Goal: Task Accomplishment & Management: Complete application form

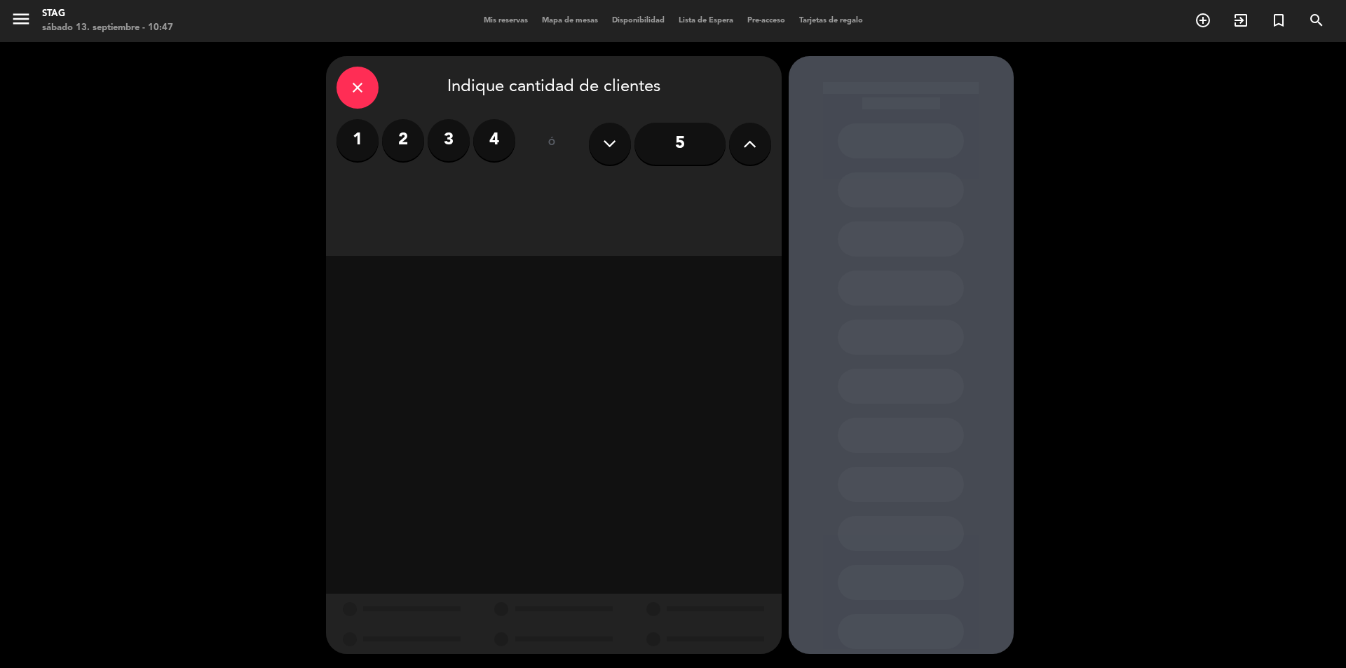
click at [477, 22] on span "Mis reservas" at bounding box center [506, 21] width 58 height 8
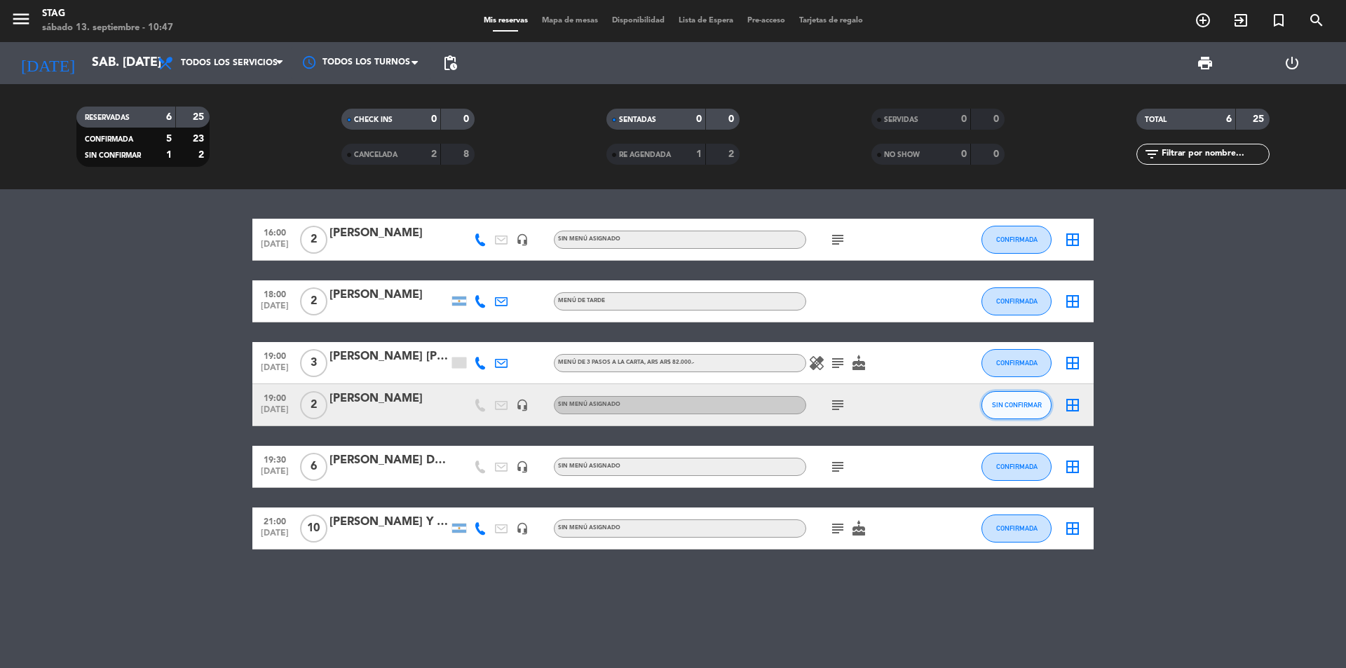
click at [1020, 406] on span "SIN CONFIRMAR" at bounding box center [1017, 405] width 50 height 8
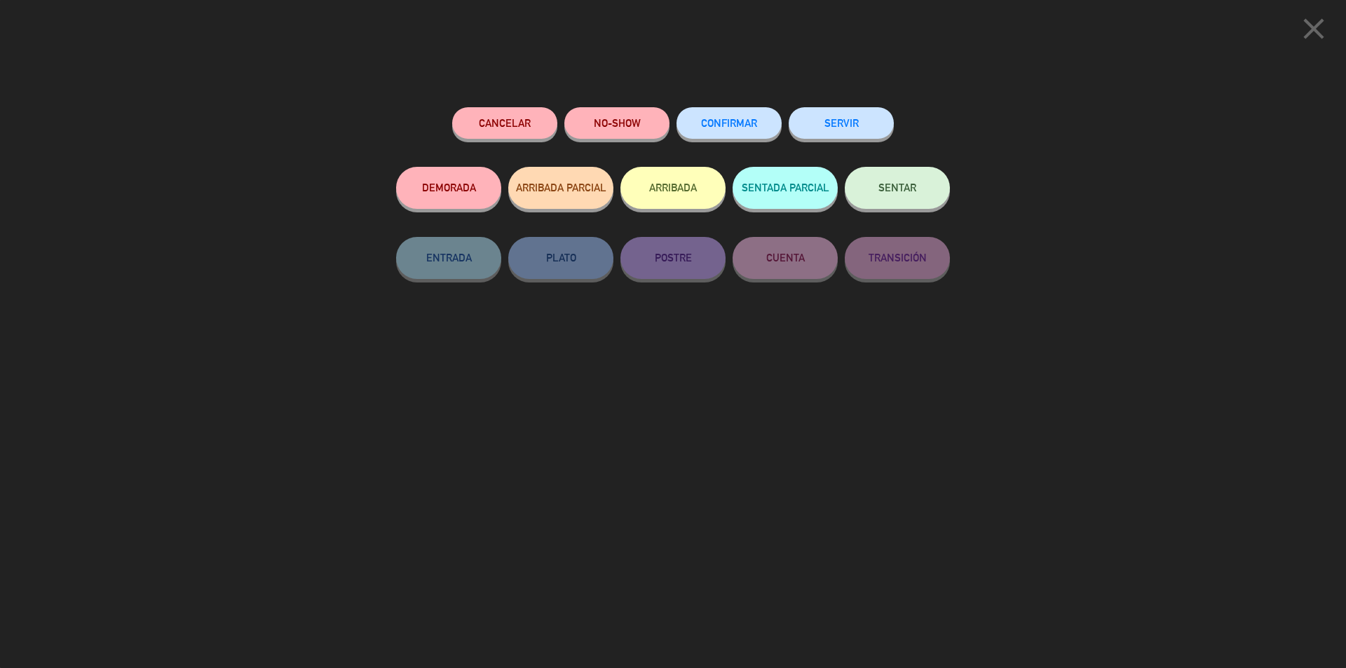
click at [753, 117] on button "CONFIRMAR" at bounding box center [728, 123] width 105 height 32
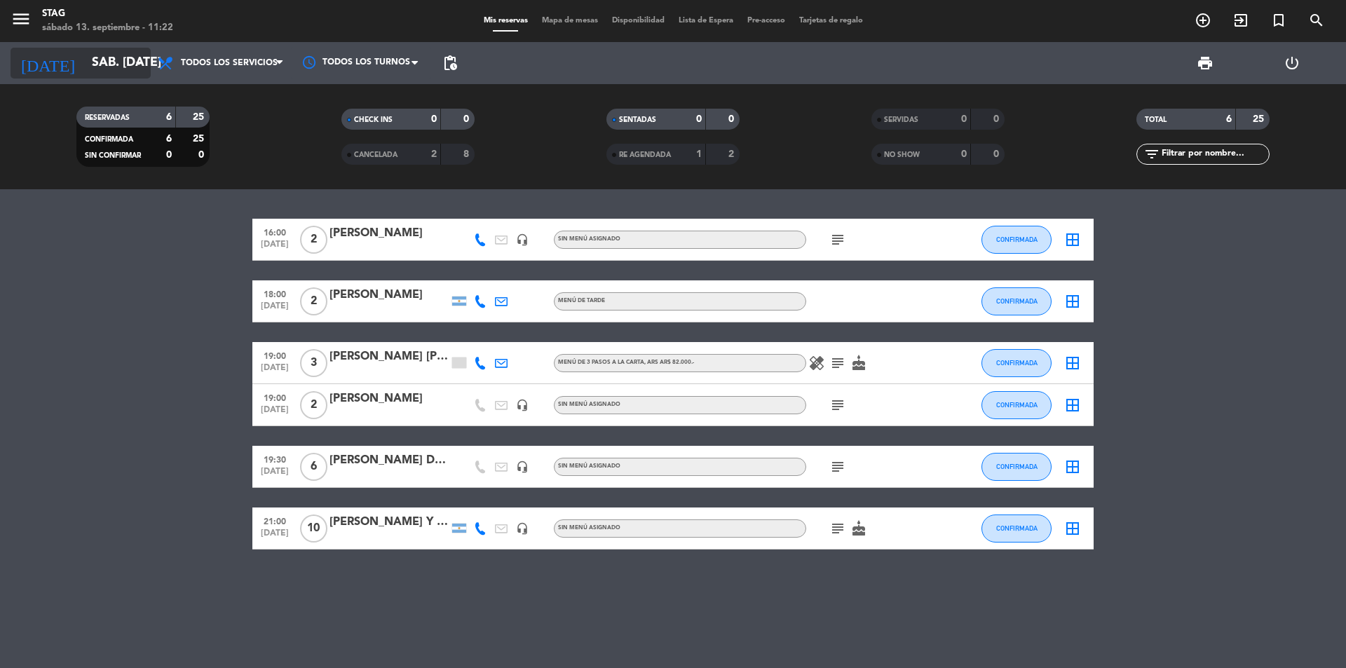
click at [144, 57] on icon "arrow_drop_down" at bounding box center [138, 63] width 17 height 17
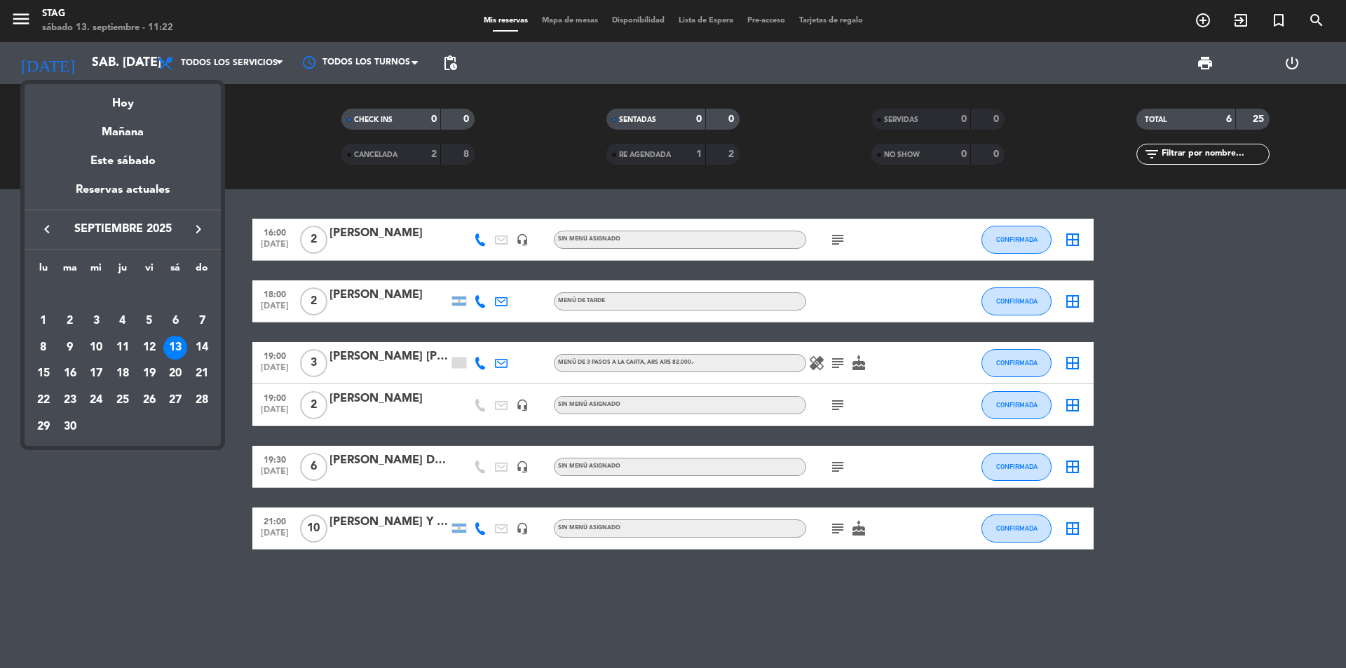
click at [226, 57] on div at bounding box center [673, 334] width 1346 height 668
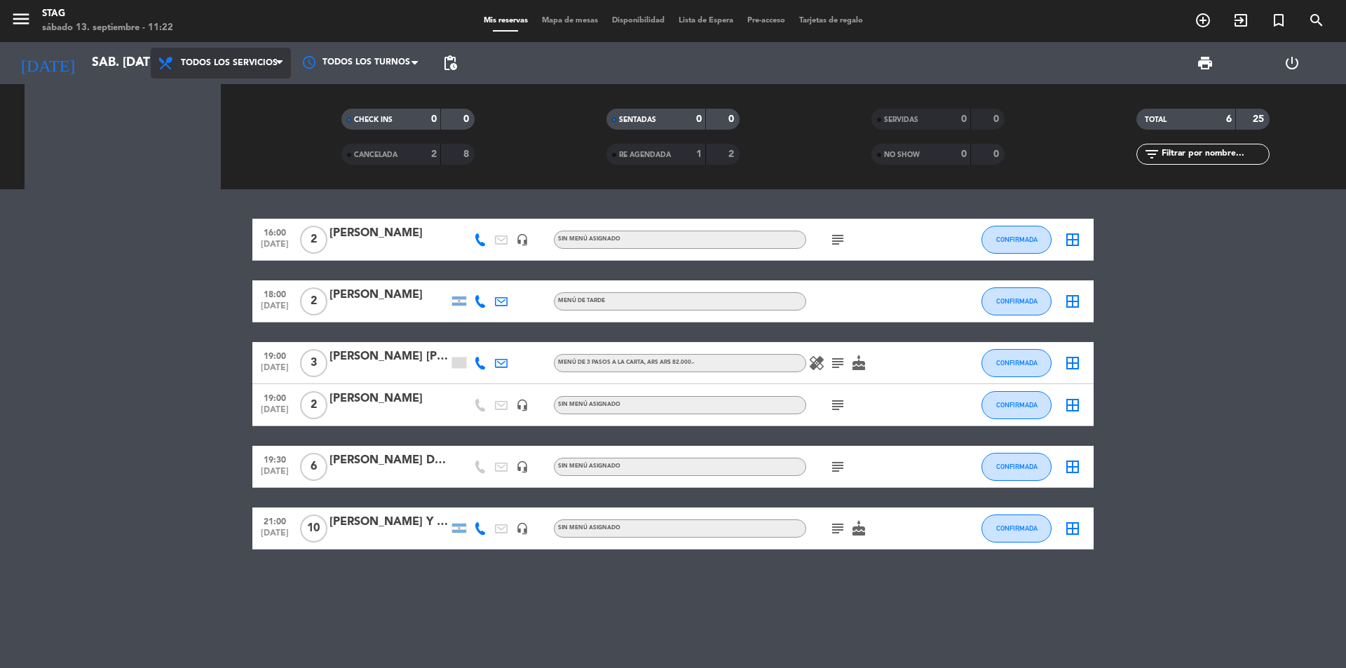
click at [226, 57] on span "Todos los servicios" at bounding box center [221, 63] width 140 height 31
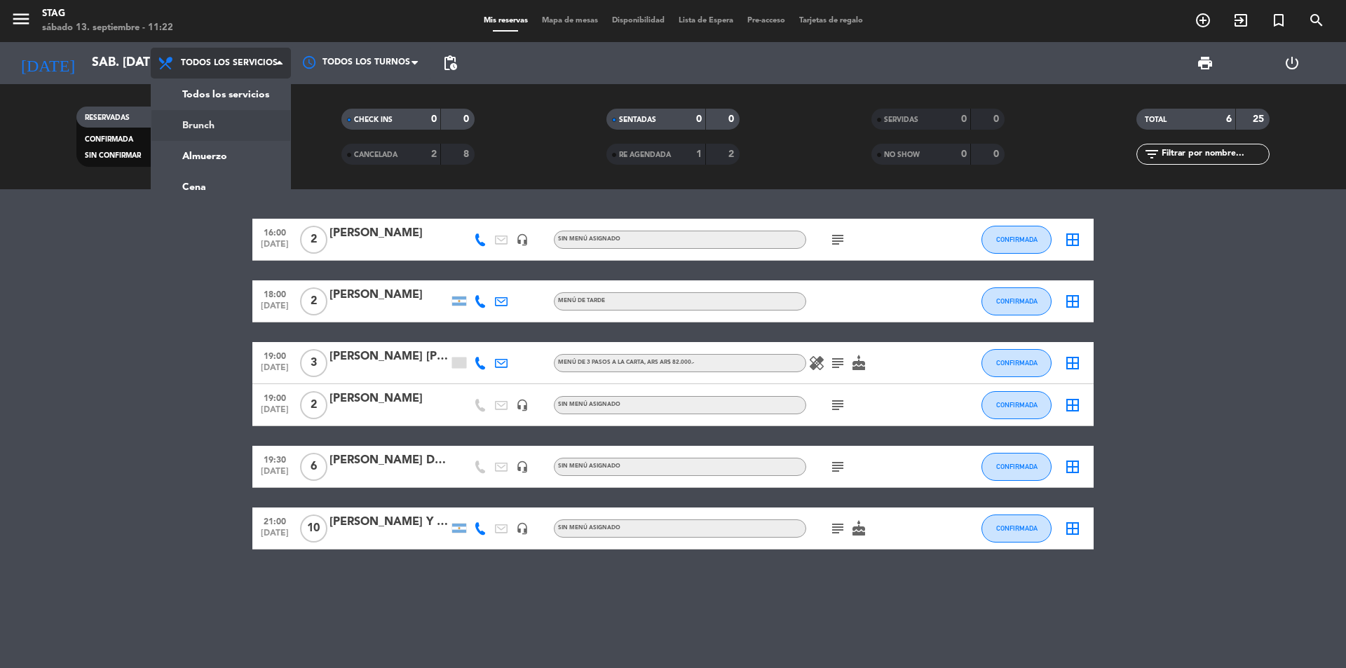
click at [232, 114] on div "menu STAG sábado 13. septiembre - 11:22 Mis reservas Mapa de mesas Disponibilid…" at bounding box center [673, 94] width 1346 height 189
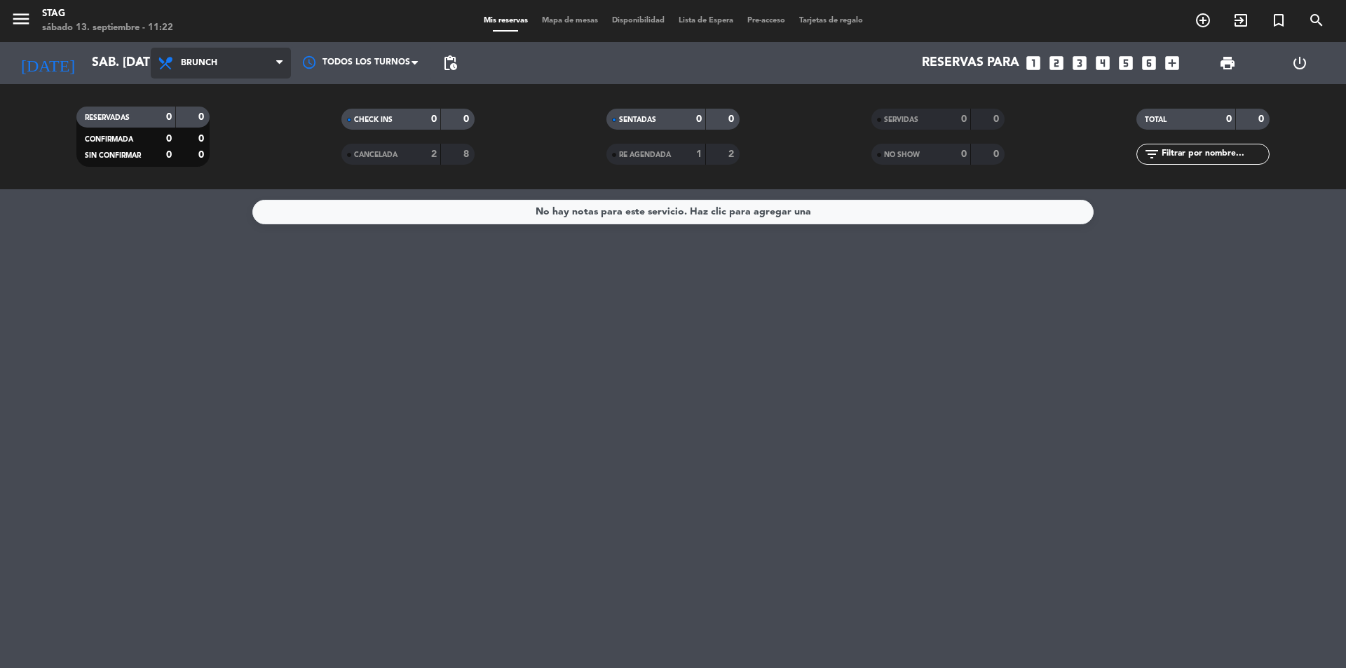
click at [199, 63] on span "Brunch" at bounding box center [199, 63] width 36 height 10
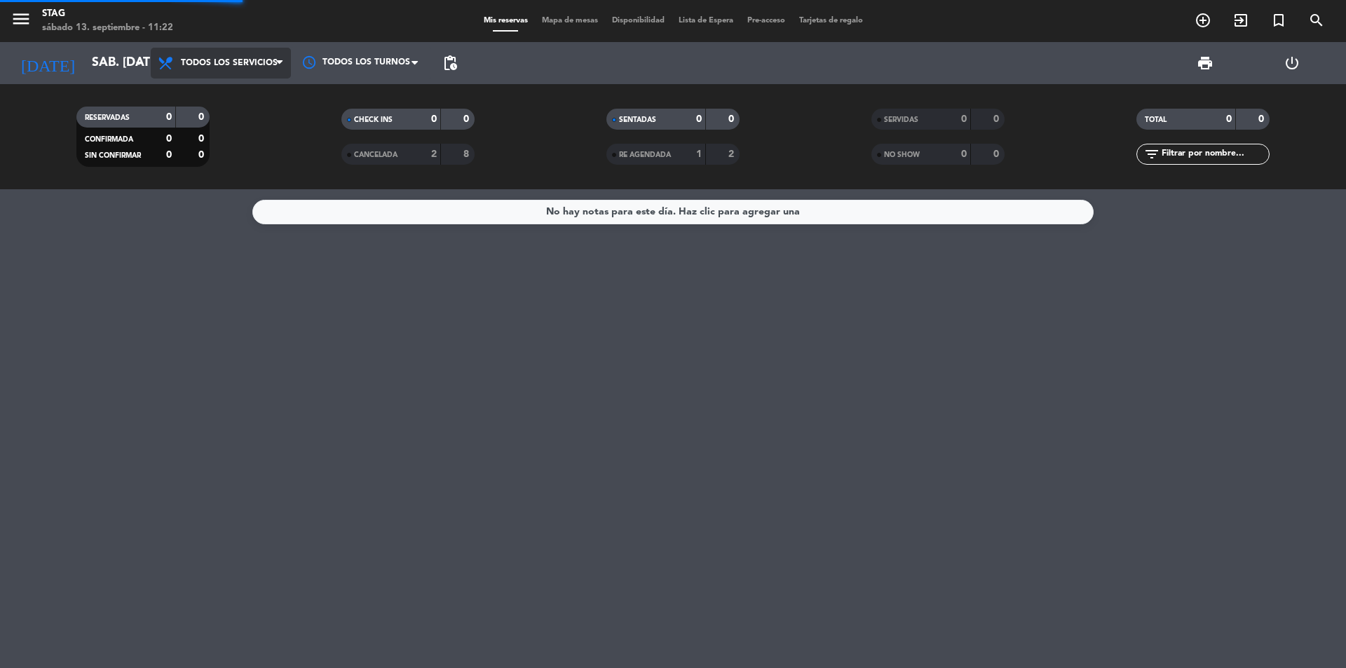
click at [206, 81] on div "Todos los servicios Brunch Almuerzo Cena Todos los servicios Todos los servicio…" at bounding box center [221, 63] width 140 height 42
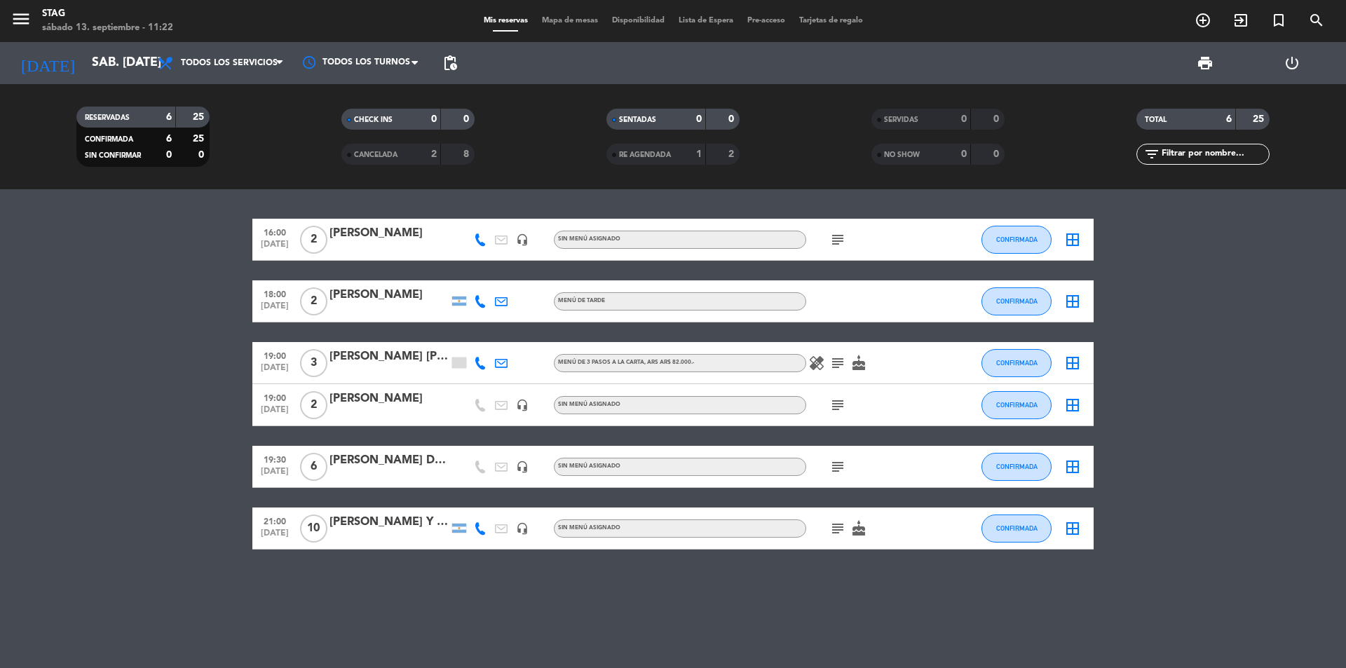
click at [1217, 56] on span "print" at bounding box center [1205, 63] width 28 height 28
click at [1189, 63] on div "print" at bounding box center [1204, 63] width 87 height 42
click at [1199, 63] on span "print" at bounding box center [1204, 63] width 17 height 17
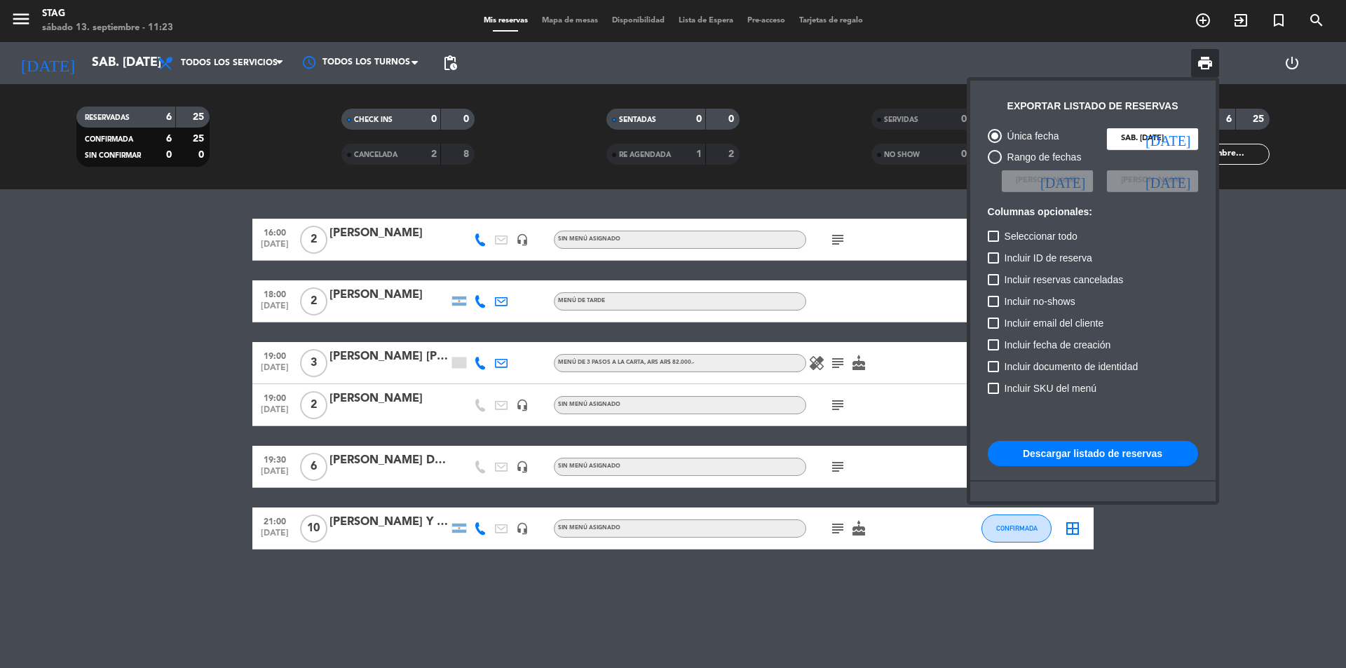
click at [1103, 464] on button "Descargar listado de reservas" at bounding box center [1092, 453] width 210 height 25
click at [1308, 331] on div at bounding box center [673, 334] width 1346 height 668
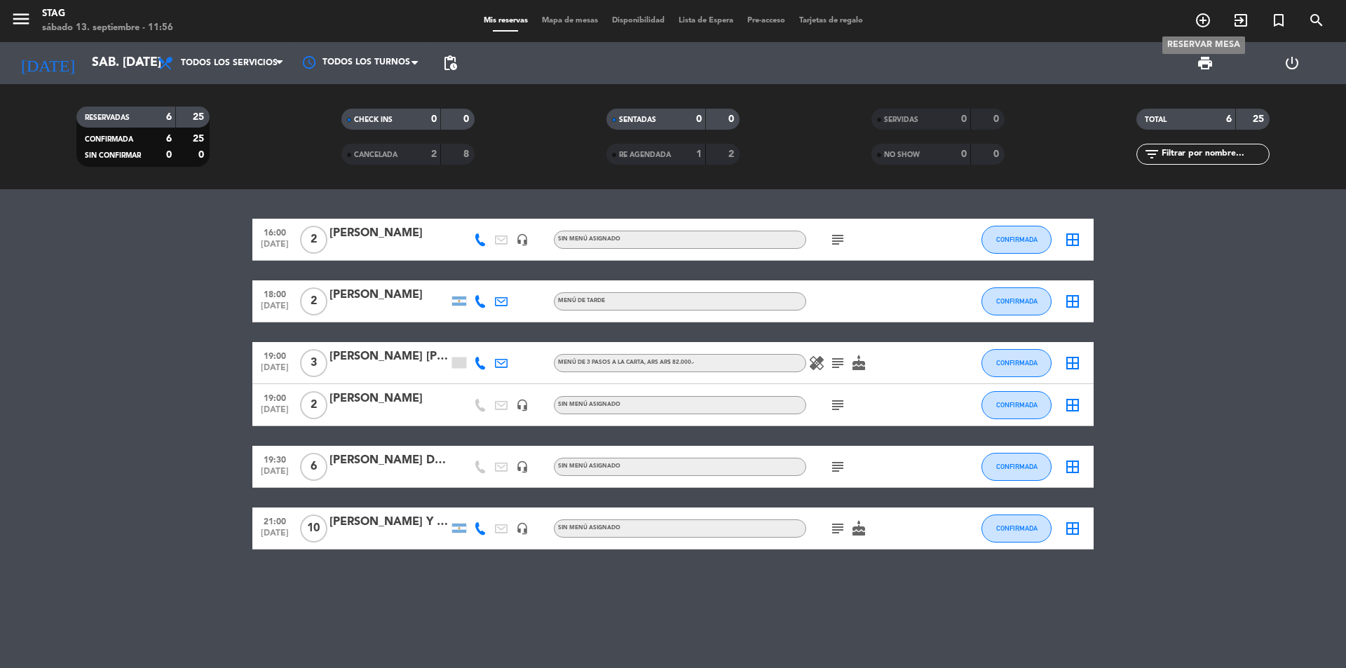
click at [1205, 20] on icon "add_circle_outline" at bounding box center [1202, 20] width 17 height 17
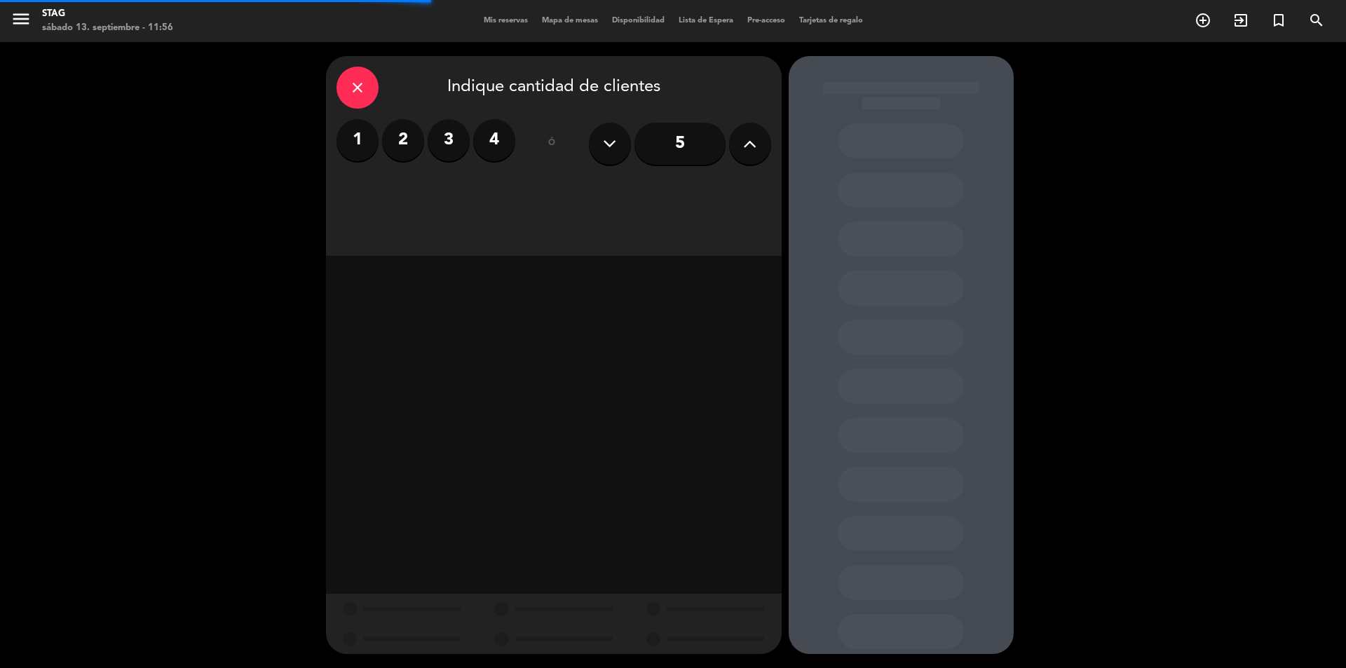
click at [417, 137] on label "2" at bounding box center [403, 140] width 42 height 42
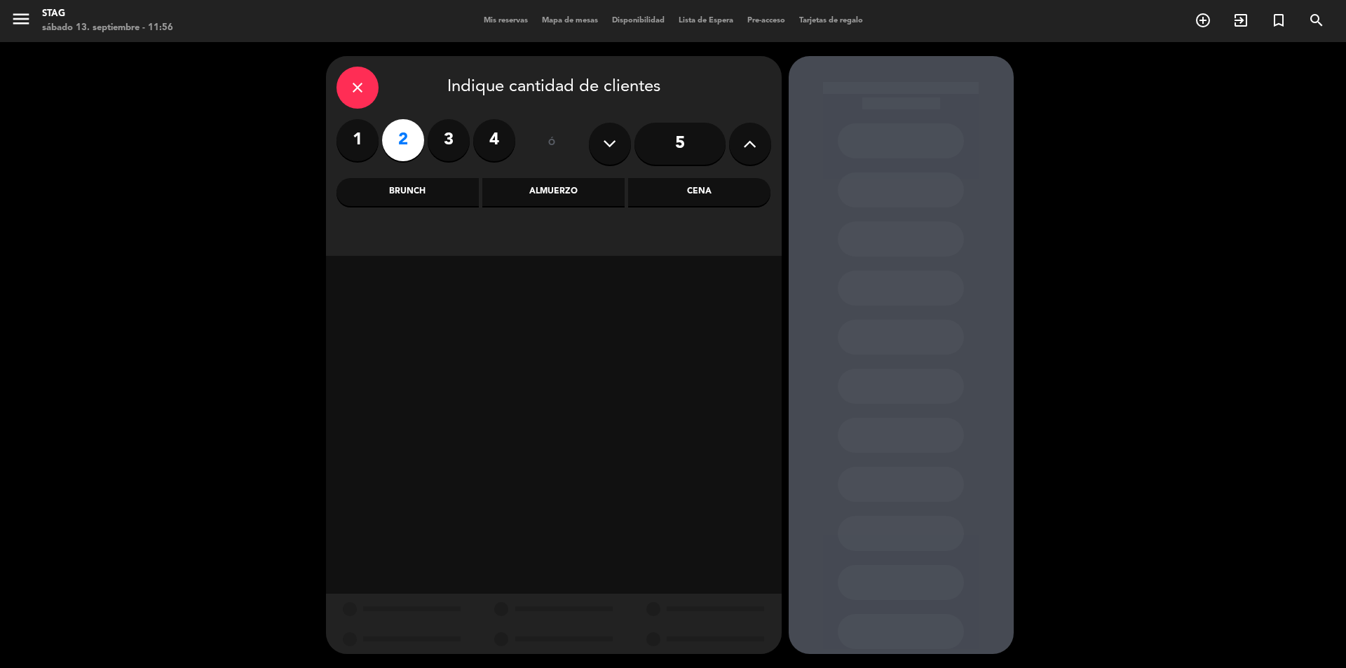
click at [418, 196] on div "Brunch" at bounding box center [407, 192] width 142 height 28
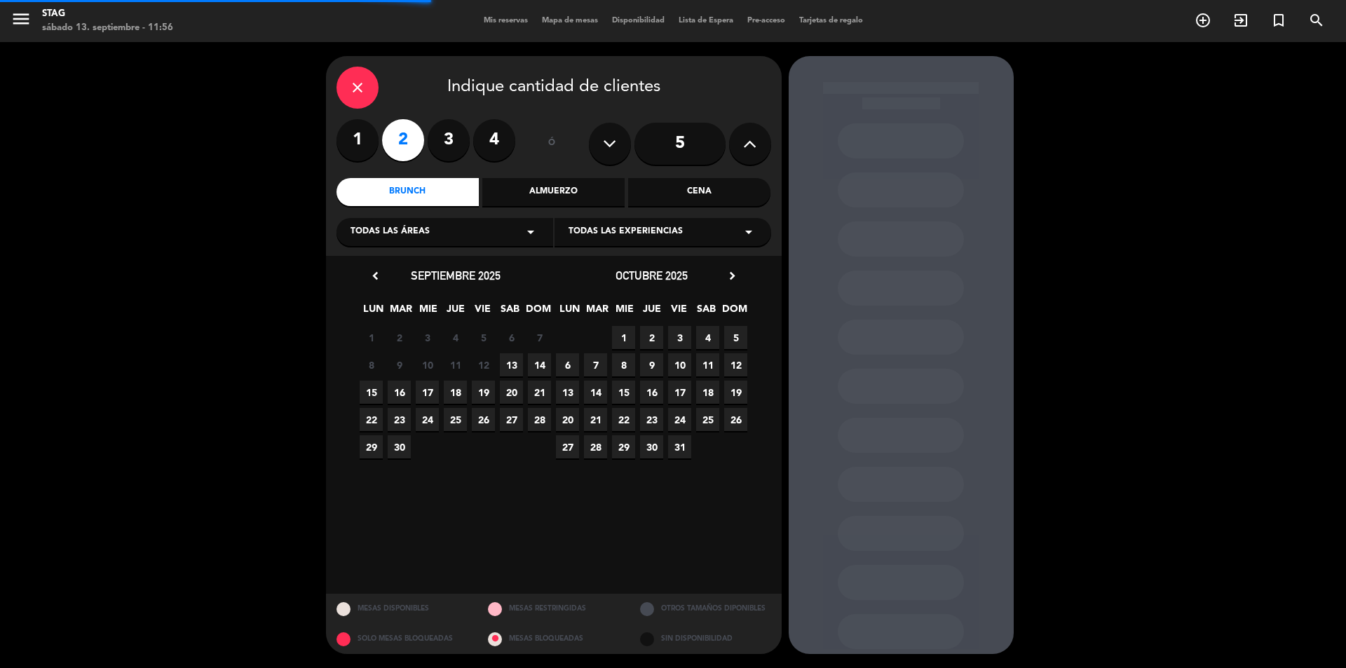
click at [710, 176] on div "close Indique cantidad de clientes 1 2 3 4 ó 5 Brunch Almuerzo Cena Todas las á…" at bounding box center [554, 156] width 456 height 200
click at [710, 180] on div "Cena" at bounding box center [699, 192] width 142 height 28
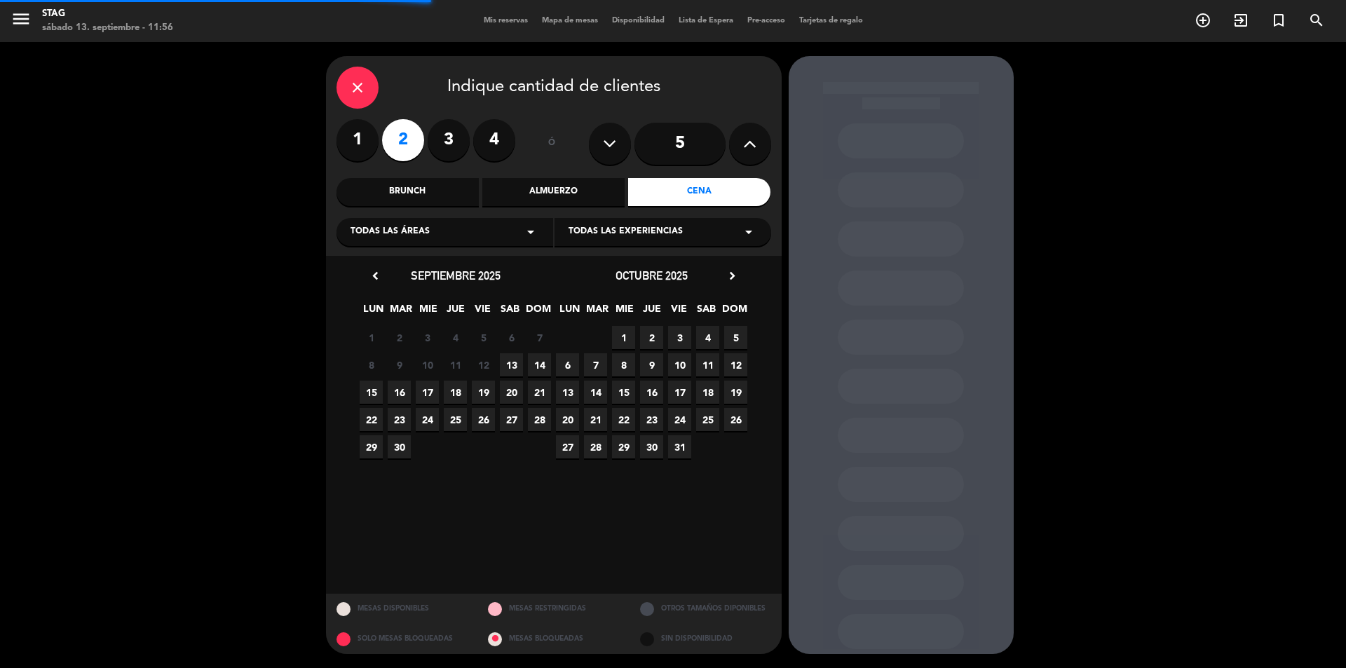
click at [416, 242] on div "Todas las áreas arrow_drop_down" at bounding box center [444, 232] width 217 height 28
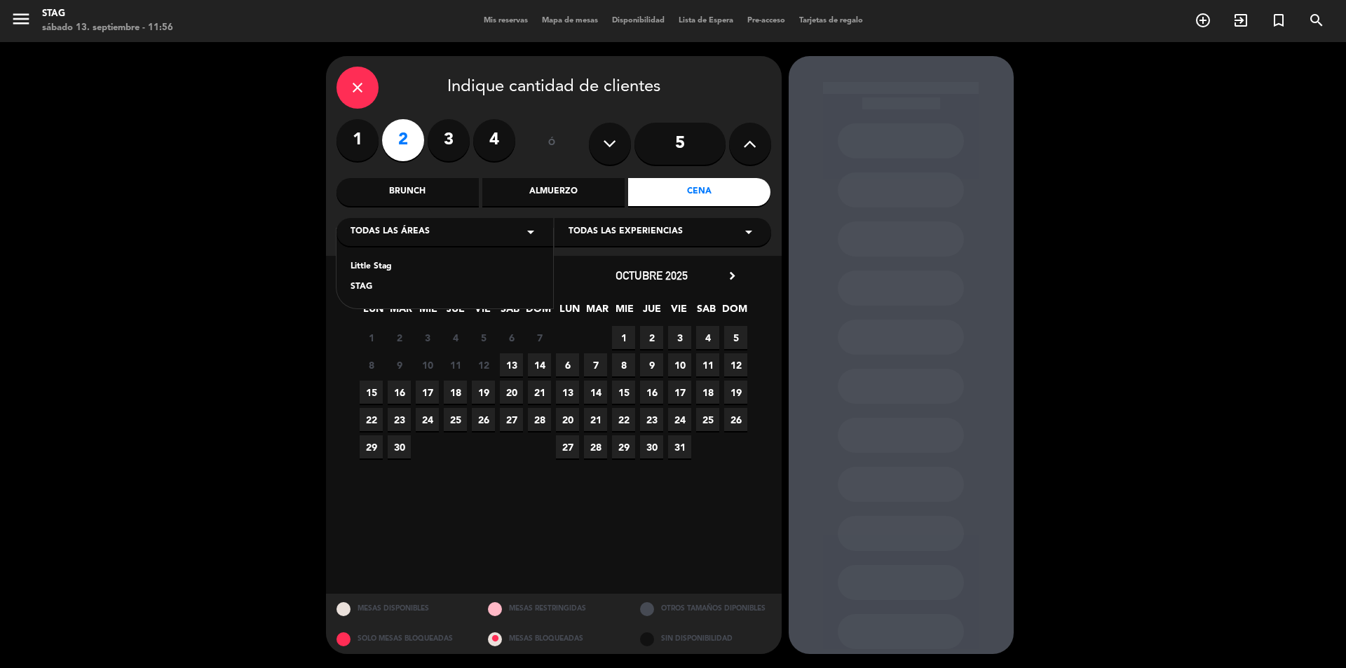
click at [384, 289] on div "STAG" at bounding box center [444, 287] width 189 height 14
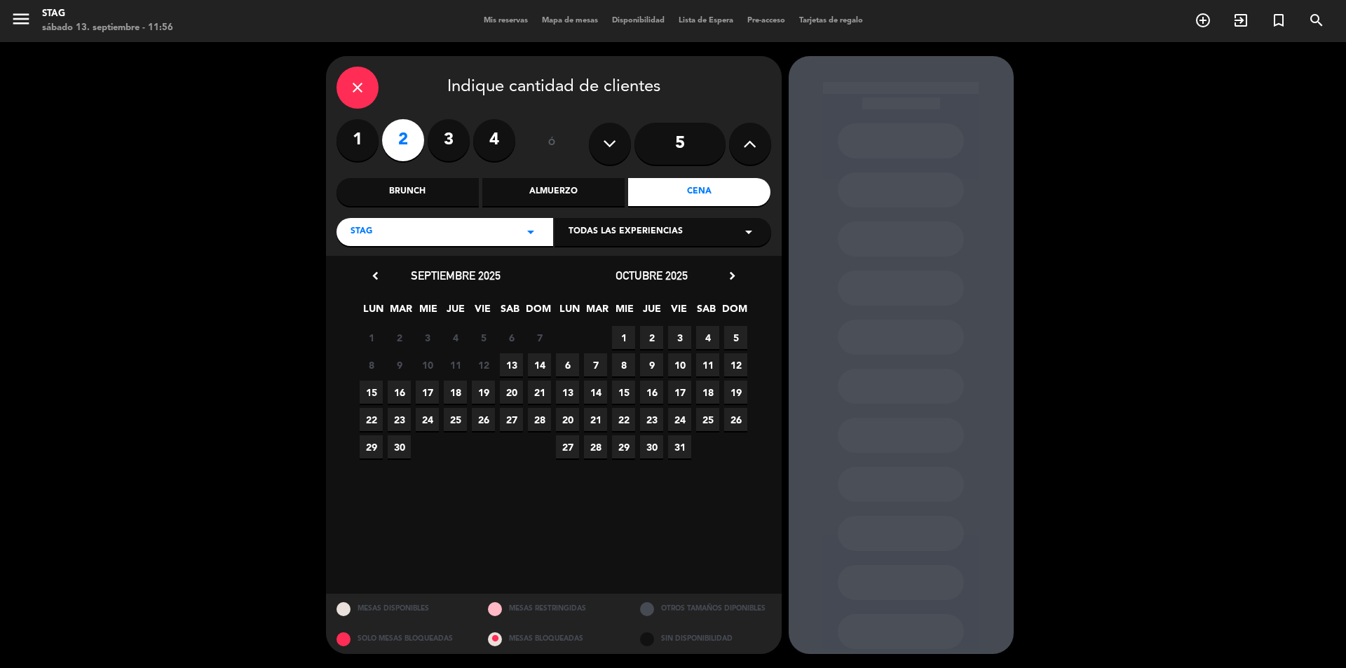
click at [512, 365] on span "13" at bounding box center [511, 364] width 23 height 23
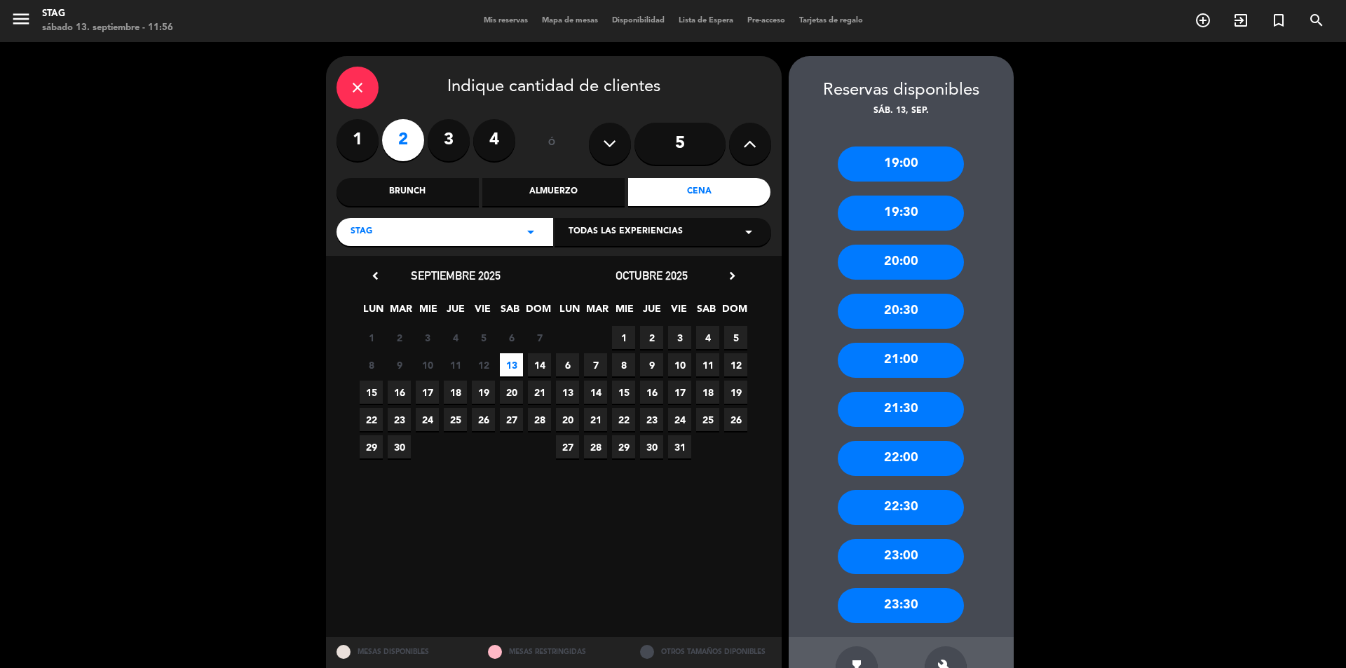
click at [902, 411] on div "21:30" at bounding box center [900, 409] width 126 height 35
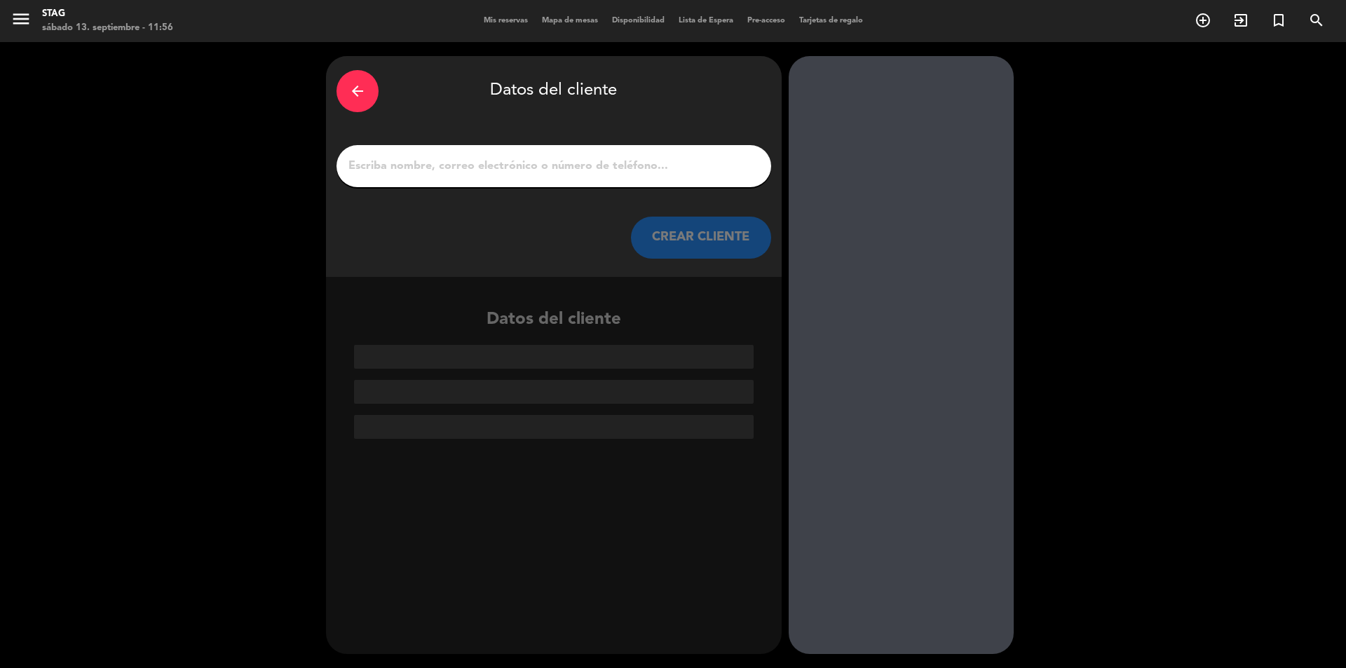
click at [538, 167] on input "1" at bounding box center [553, 166] width 413 height 20
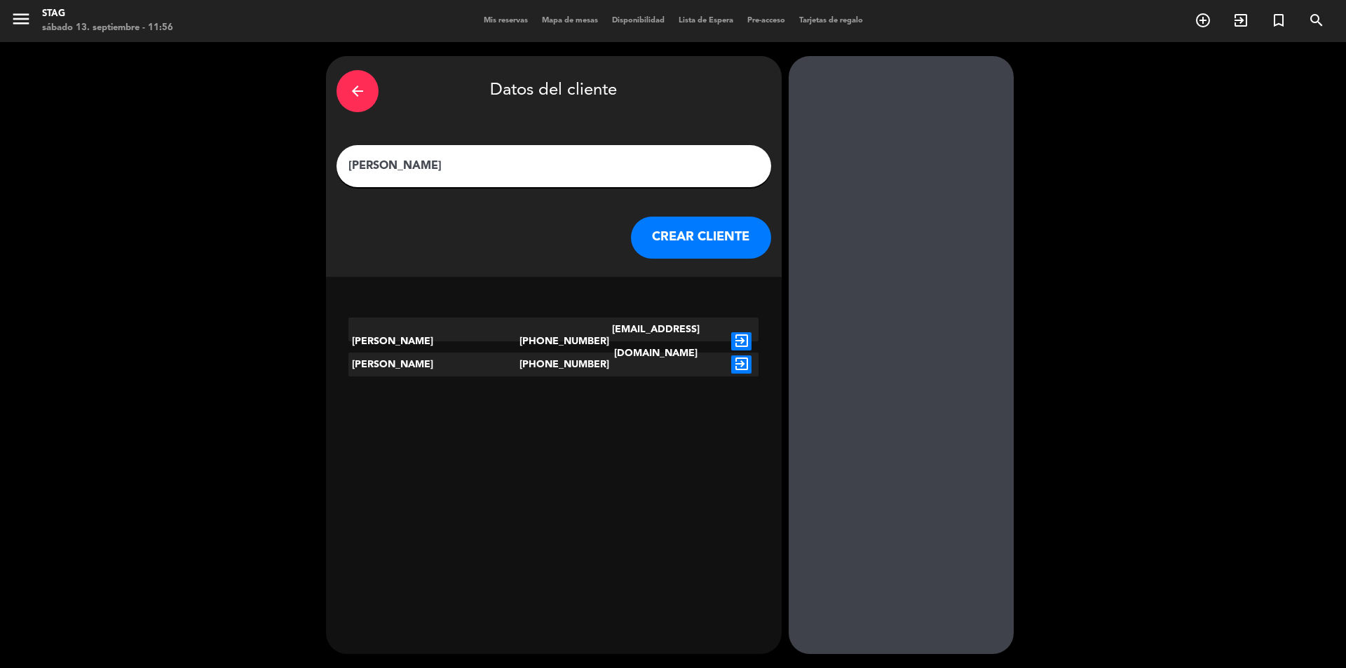
type input "[PERSON_NAME]"
click at [669, 242] on button "CREAR CLIENTE" at bounding box center [701, 238] width 140 height 42
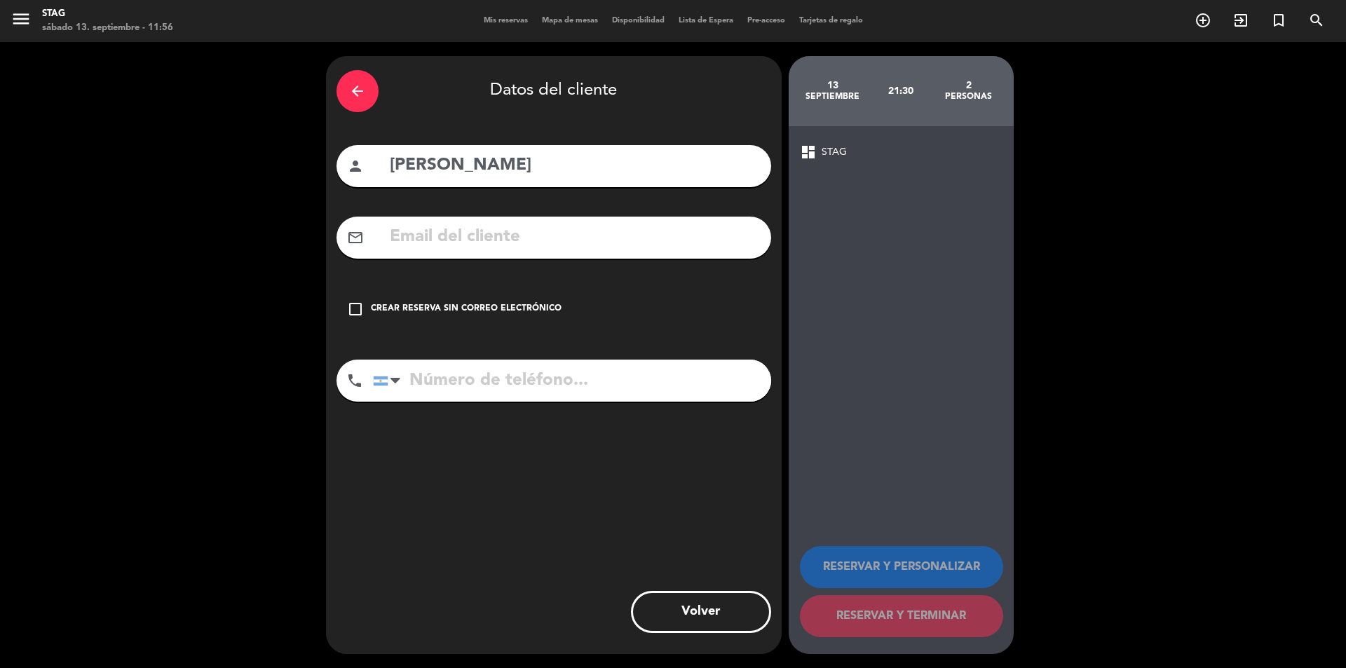
click at [514, 249] on input "text" at bounding box center [574, 237] width 372 height 29
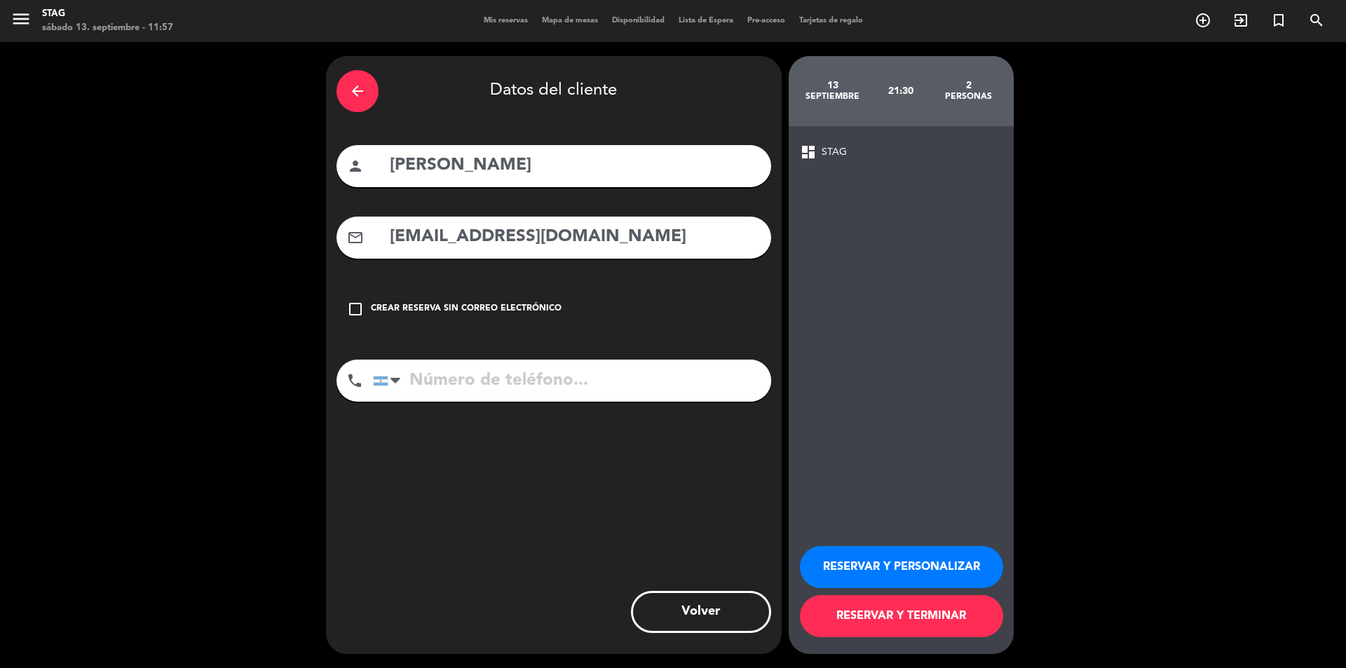
type input "[EMAIL_ADDRESS][DOMAIN_NAME]"
click at [453, 378] on input "tel" at bounding box center [572, 381] width 398 height 42
click at [412, 384] on input "2944601213" at bounding box center [572, 381] width 398 height 42
type input "[PHONE_NUMBER]"
click at [909, 563] on button "RESERVAR Y PERSONALIZAR" at bounding box center [901, 567] width 203 height 42
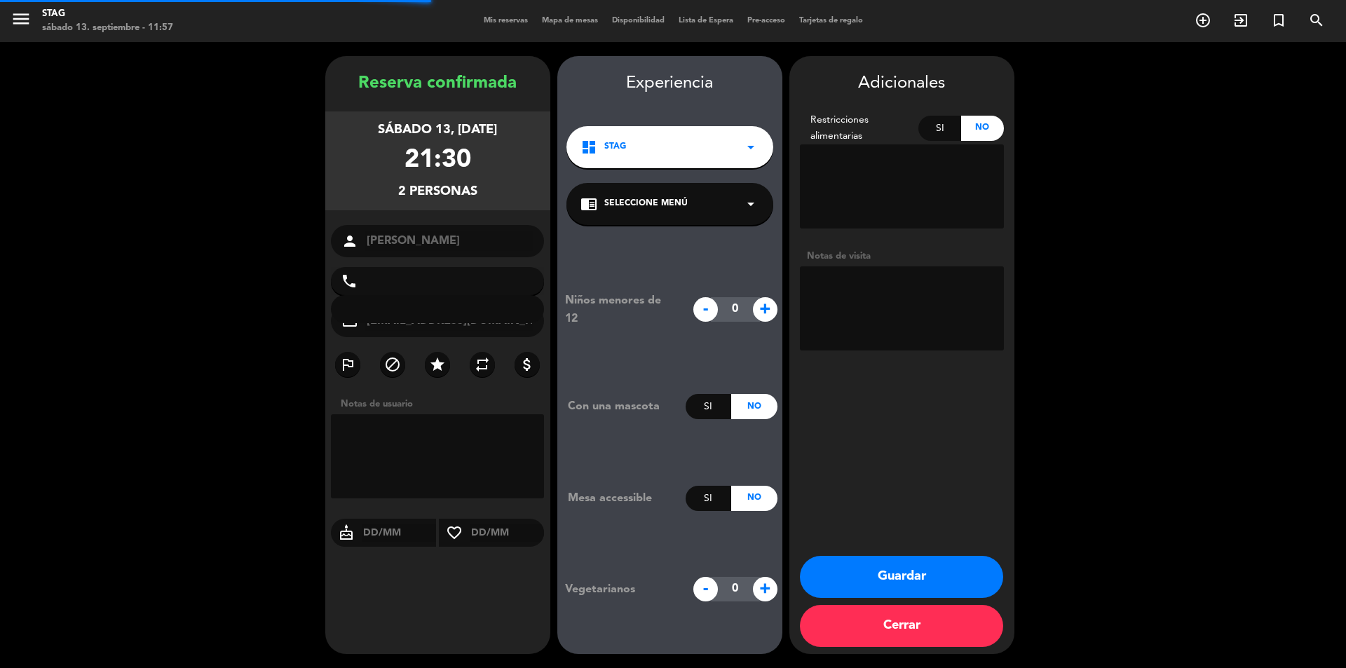
type input "[PHONE_NUMBER]"
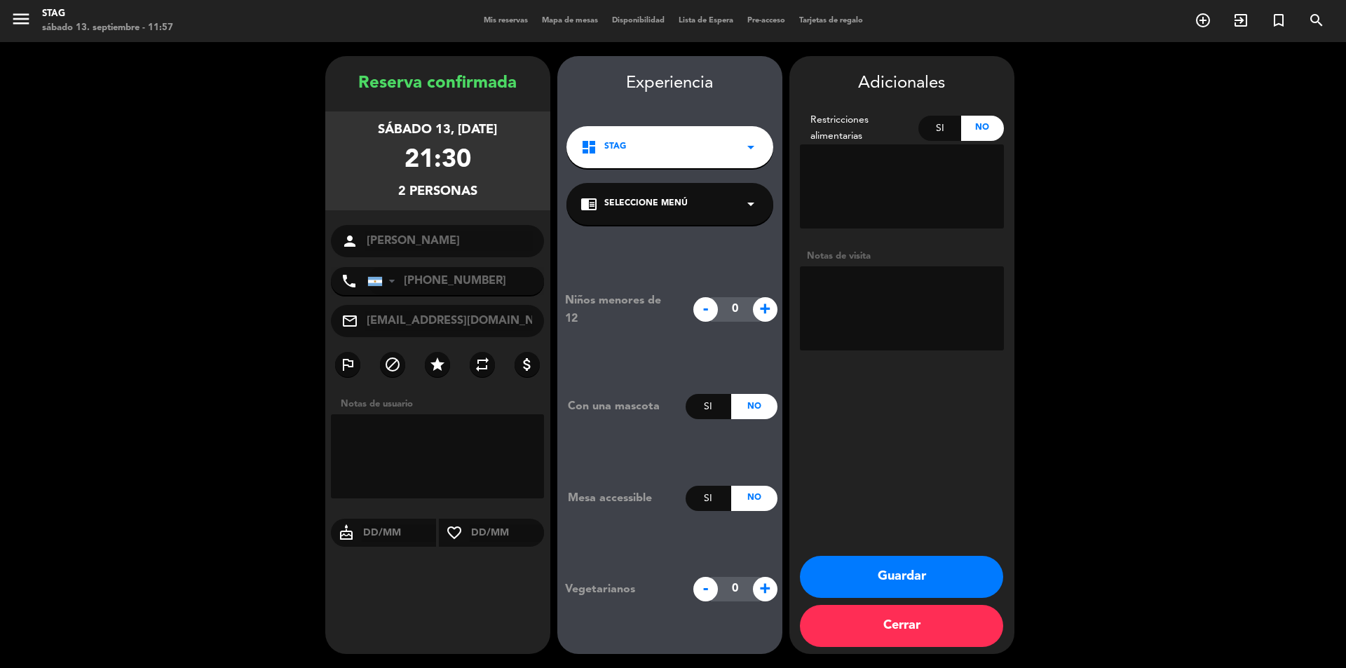
click at [904, 325] on textarea at bounding box center [902, 308] width 204 height 84
click at [926, 571] on button "Guardar" at bounding box center [901, 577] width 203 height 42
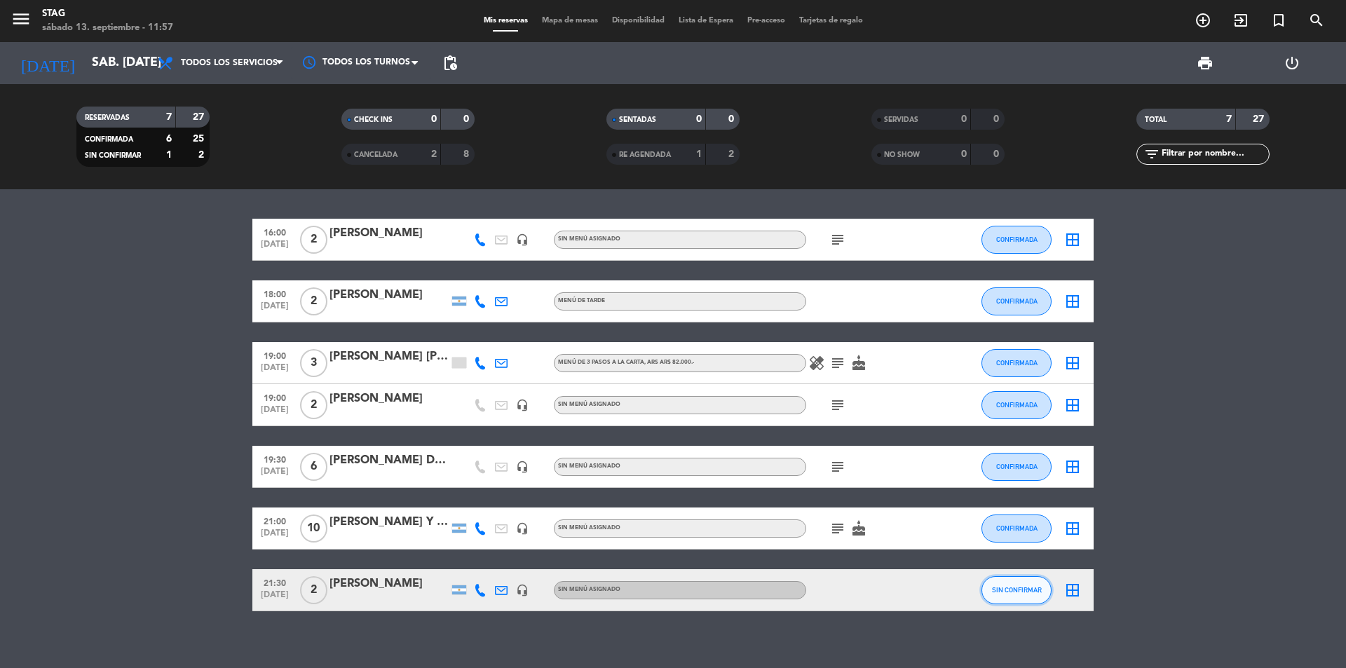
click at [1033, 592] on span "SIN CONFIRMAR" at bounding box center [1017, 590] width 50 height 8
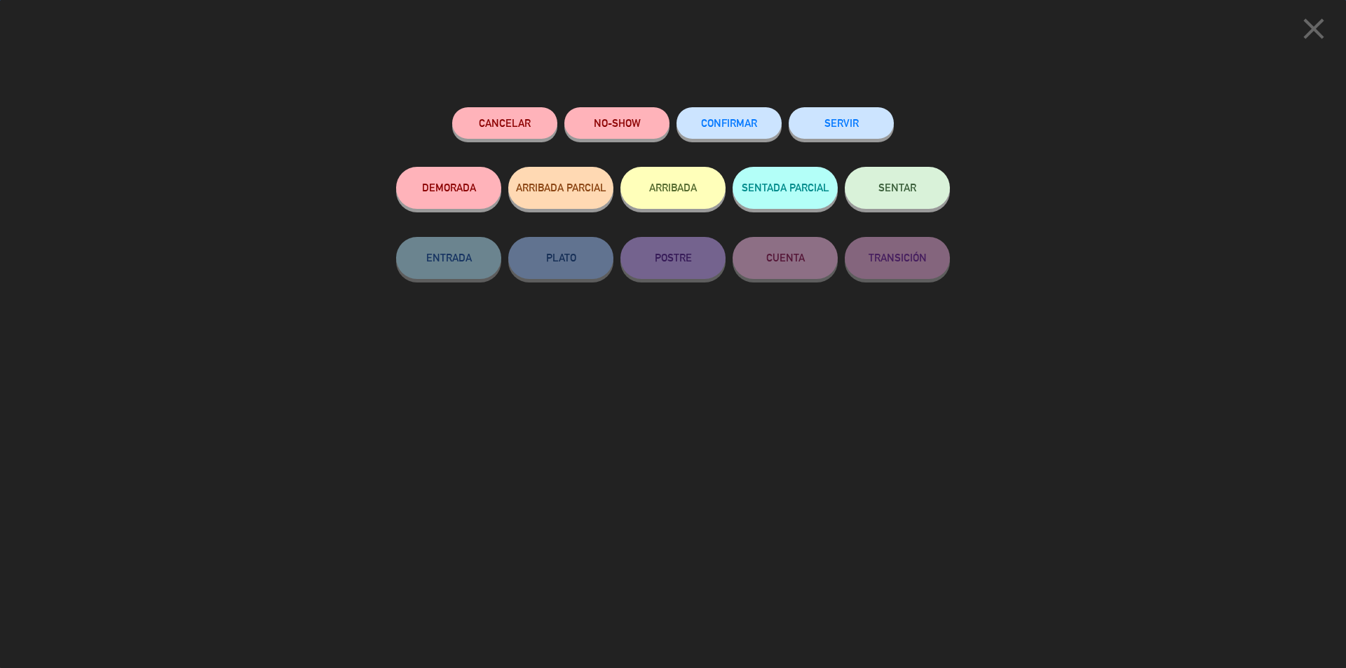
click at [725, 140] on div "CONFIRMAR" at bounding box center [728, 137] width 105 height 60
drag, startPoint x: 729, startPoint y: 121, endPoint x: 821, endPoint y: 245, distance: 154.7
click at [730, 121] on span "CONFIRMAR" at bounding box center [729, 123] width 56 height 12
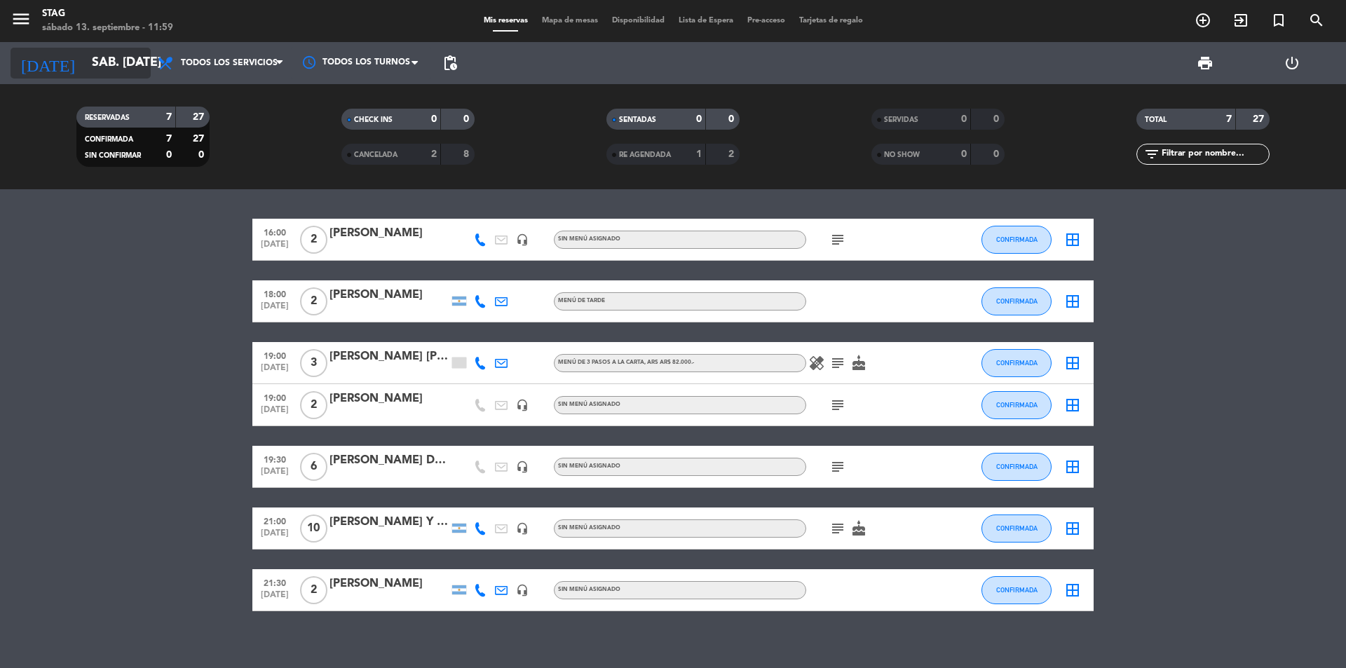
click at [99, 55] on input "sáb. [DATE]" at bounding box center [166, 63] width 163 height 28
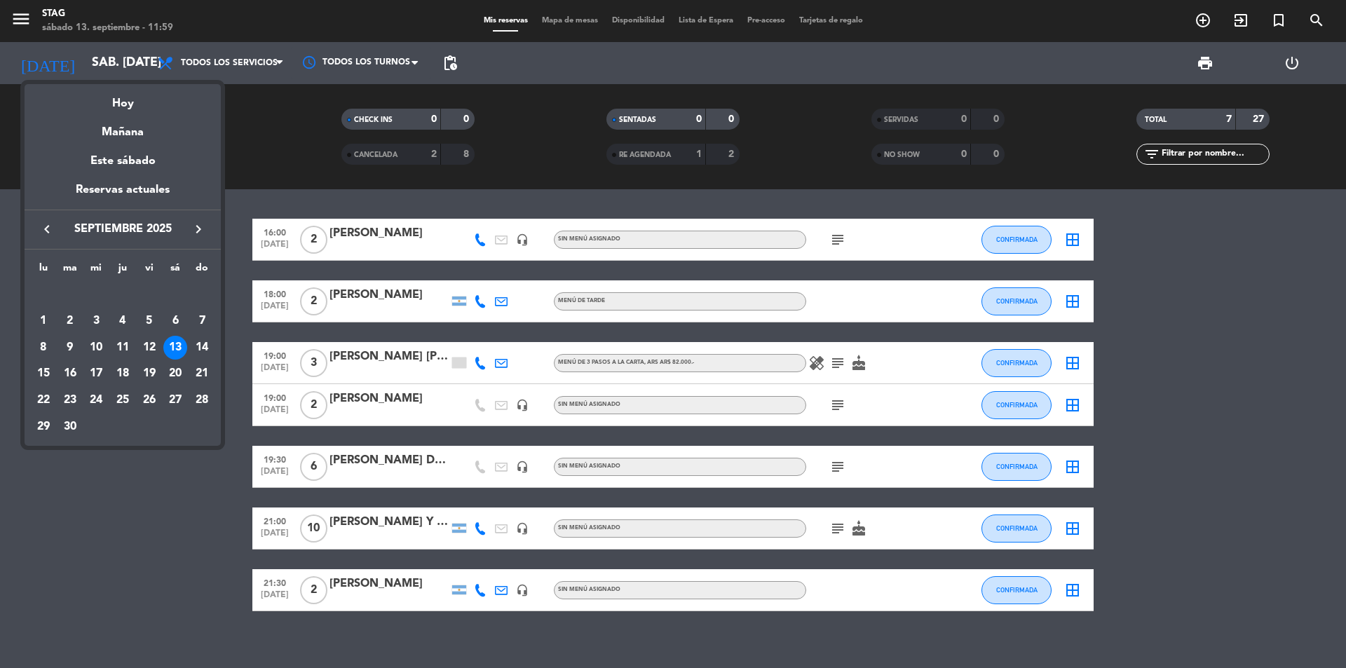
click at [205, 340] on div "14" at bounding box center [202, 348] width 24 height 24
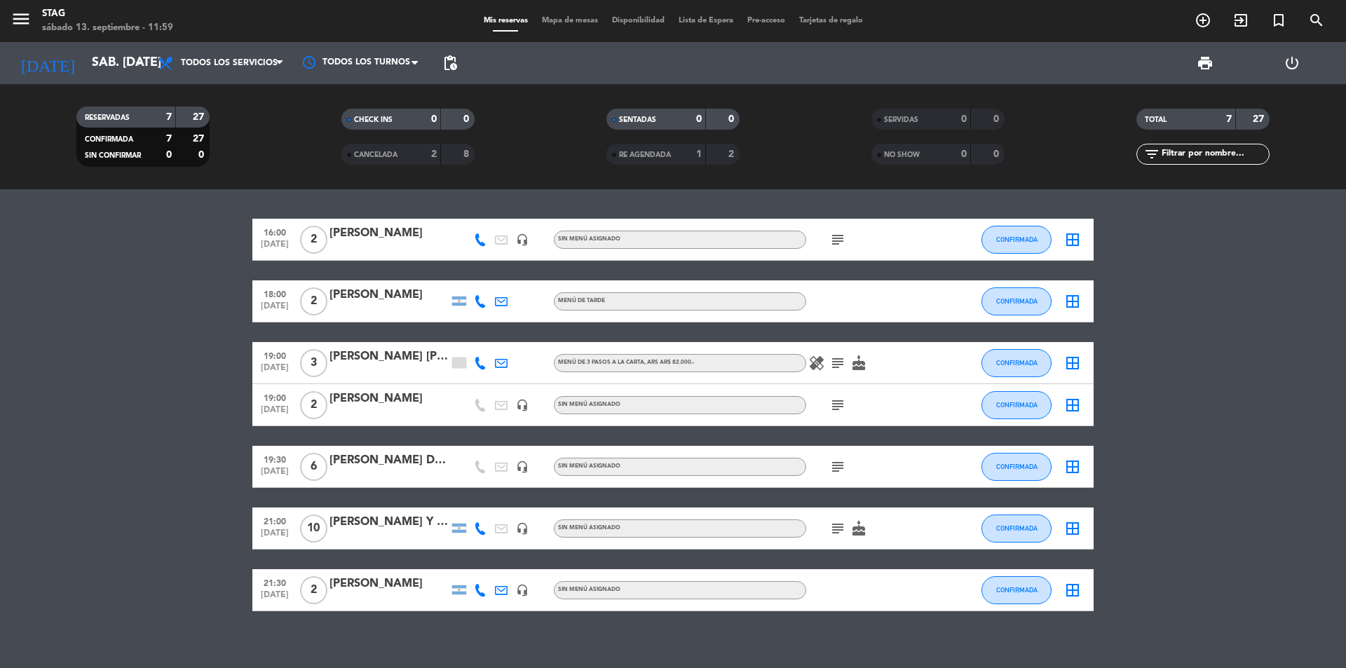
type input "dom. [DATE]"
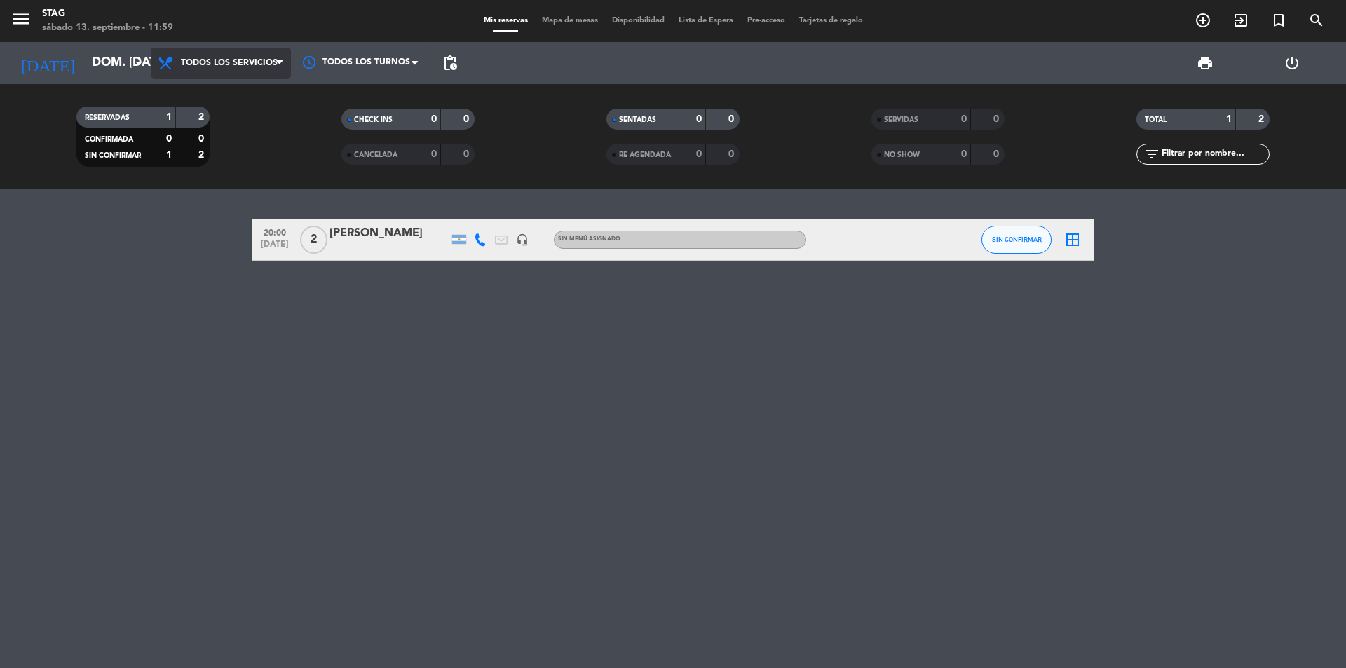
click at [274, 74] on span "Todos los servicios" at bounding box center [221, 63] width 140 height 31
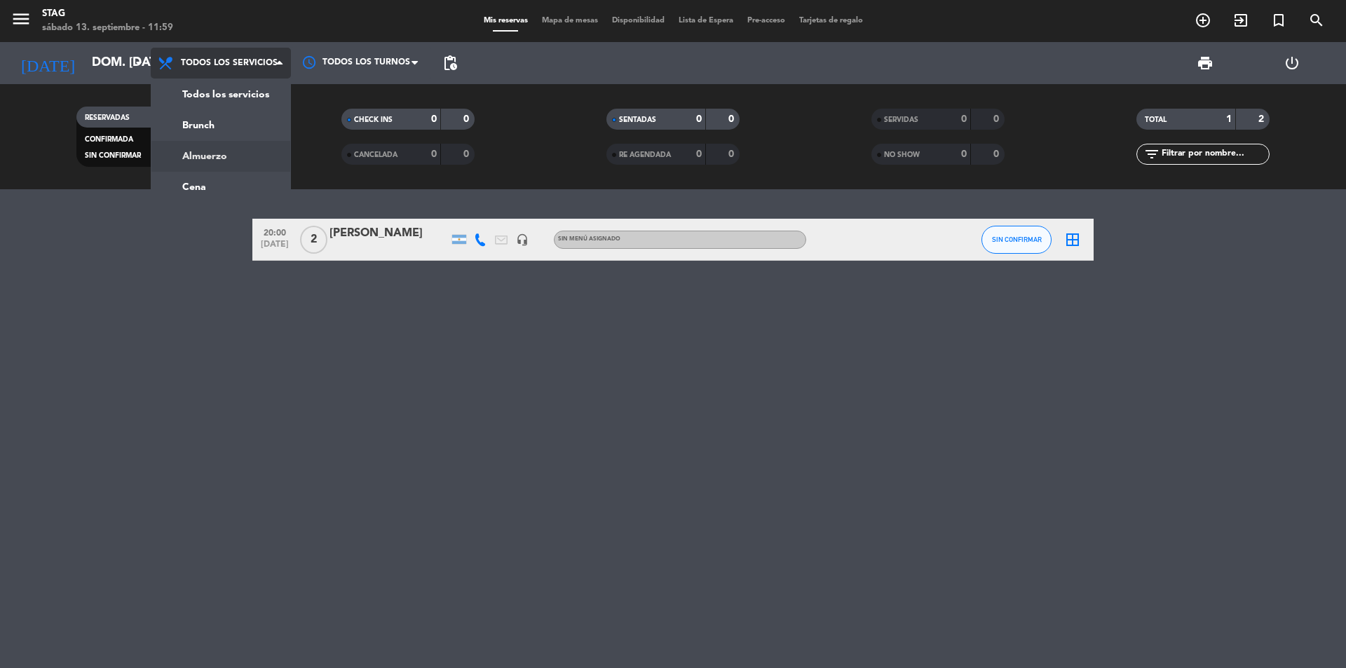
click at [182, 154] on div "menu STAG sábado 13. septiembre - 11:59 Mis reservas Mapa de mesas Disponibilid…" at bounding box center [673, 94] width 1346 height 189
